Goal: Check status: Check status

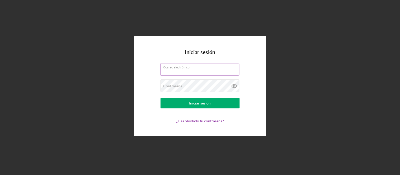
click at [215, 75] on div "Correo electrónico" at bounding box center [200, 69] width 79 height 13
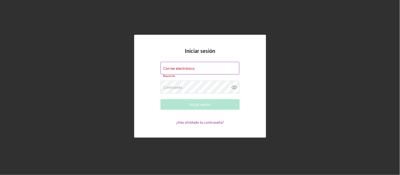
click at [218, 71] on input "Correo electrónico" at bounding box center [200, 68] width 79 height 13
type input "[EMAIL_ADDRESS][DOMAIN_NAME]"
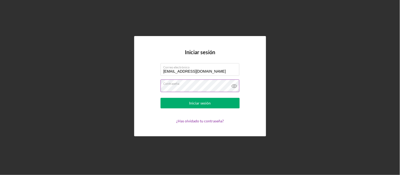
click at [238, 88] on icon at bounding box center [234, 86] width 13 height 13
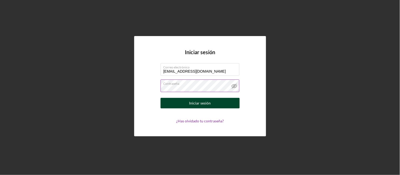
click at [218, 107] on button "Iniciar sesión" at bounding box center [200, 103] width 79 height 11
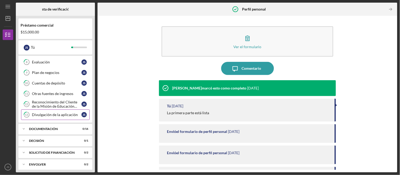
scroll to position [114, 0]
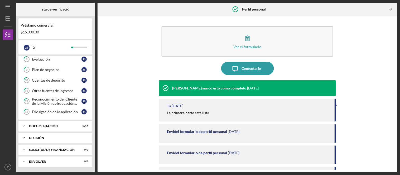
click at [73, 136] on div "Icon/Expander Decisión 0 / 1" at bounding box center [55, 138] width 74 height 11
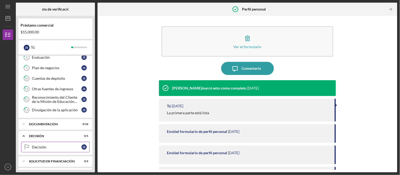
click at [65, 150] on div "Decisión" at bounding box center [57, 147] width 50 height 4
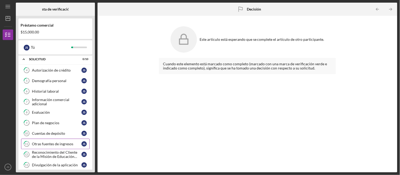
scroll to position [127, 0]
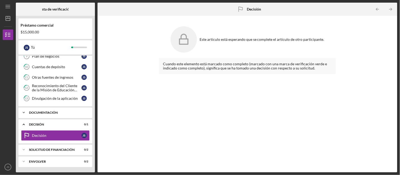
click at [79, 111] on div "Icon/Expander Documentación 0 / 16" at bounding box center [55, 113] width 74 height 11
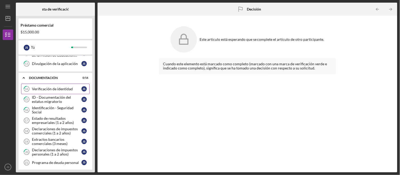
scroll to position [300, 0]
